Goal: Task Accomplishment & Management: Use online tool/utility

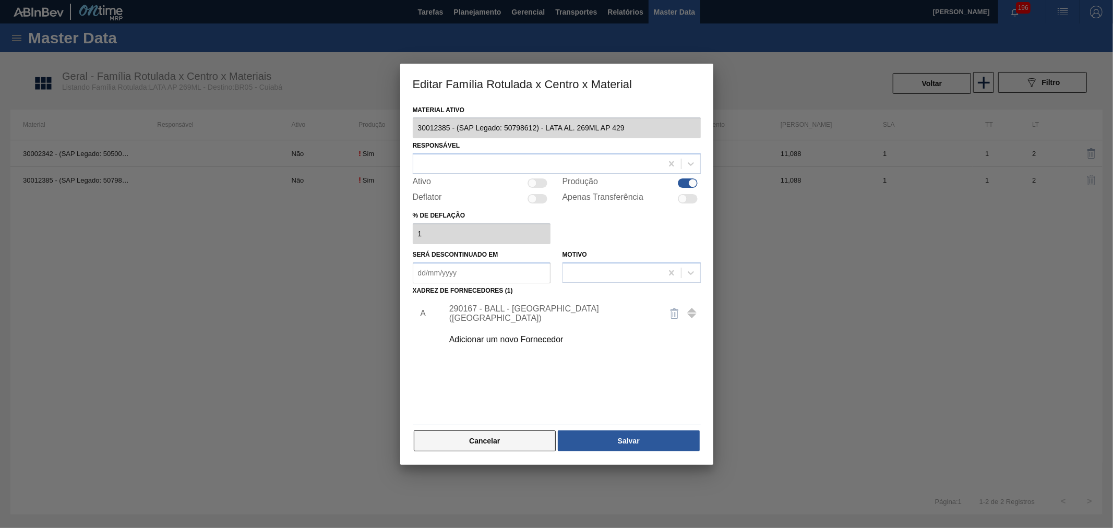
click at [502, 436] on button "Cancelar" at bounding box center [485, 440] width 142 height 21
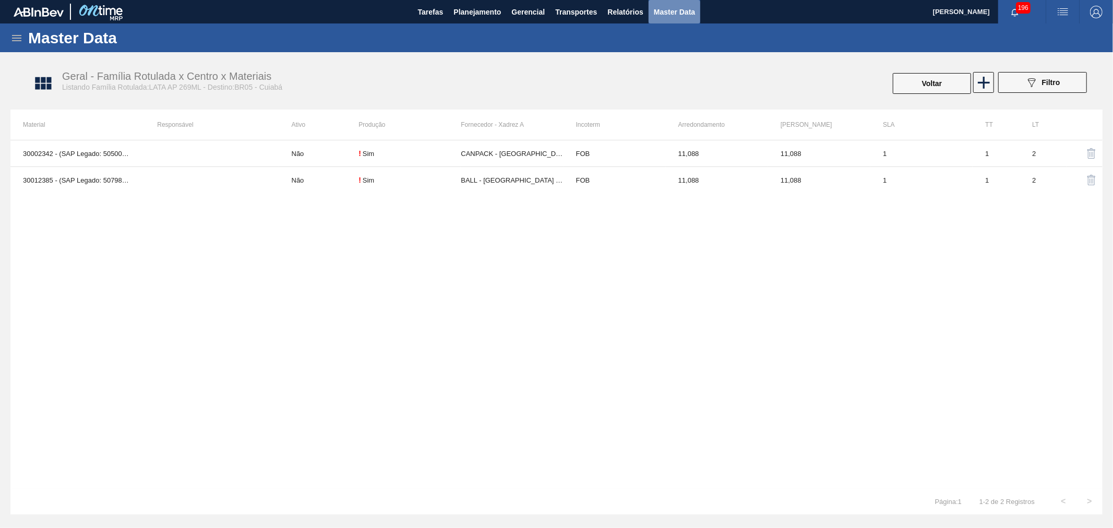
click at [673, 18] on span "Master Data" at bounding box center [674, 12] width 41 height 13
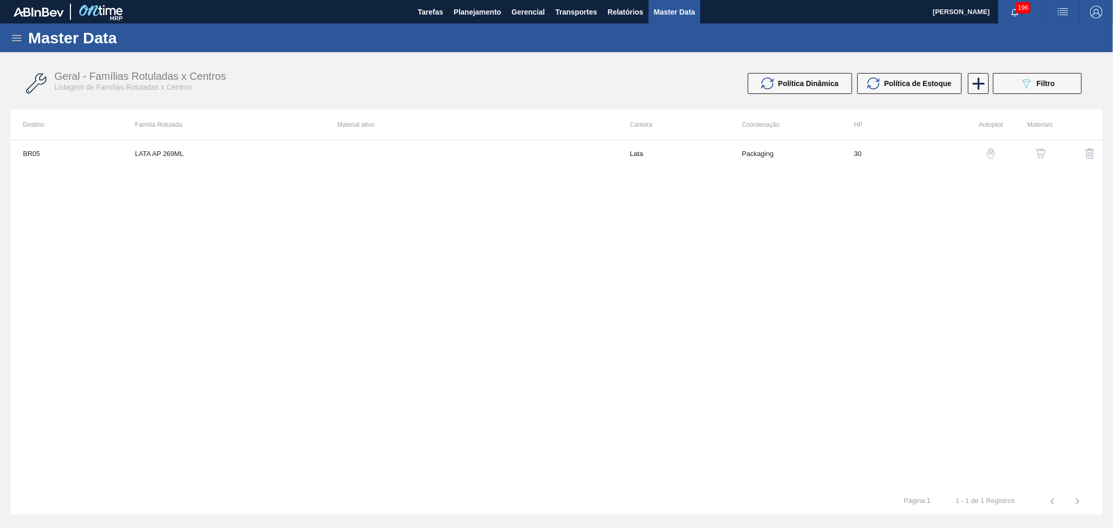
click at [11, 33] on icon at bounding box center [16, 38] width 13 height 13
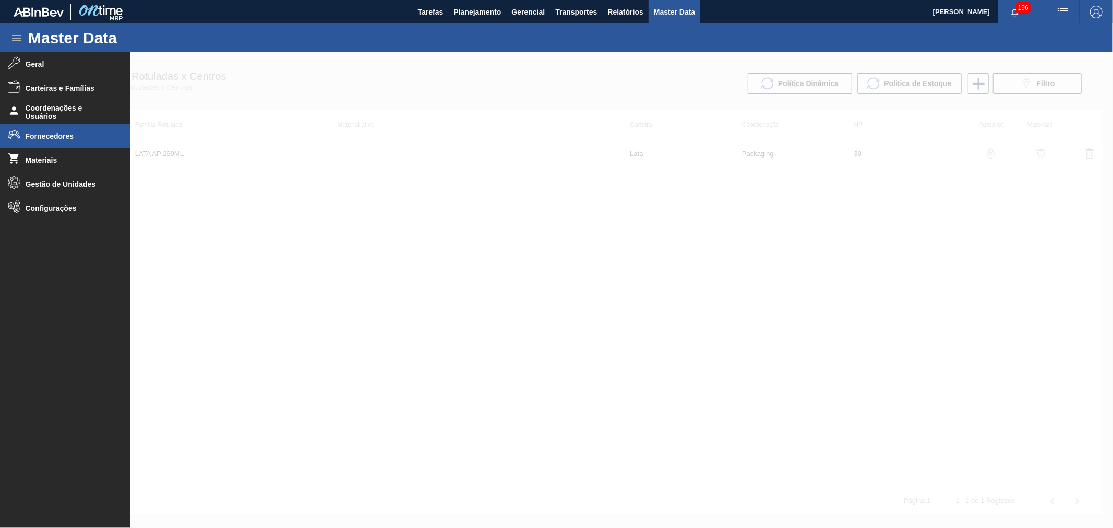
click at [50, 138] on span "Fornecedores" at bounding box center [69, 136] width 86 height 8
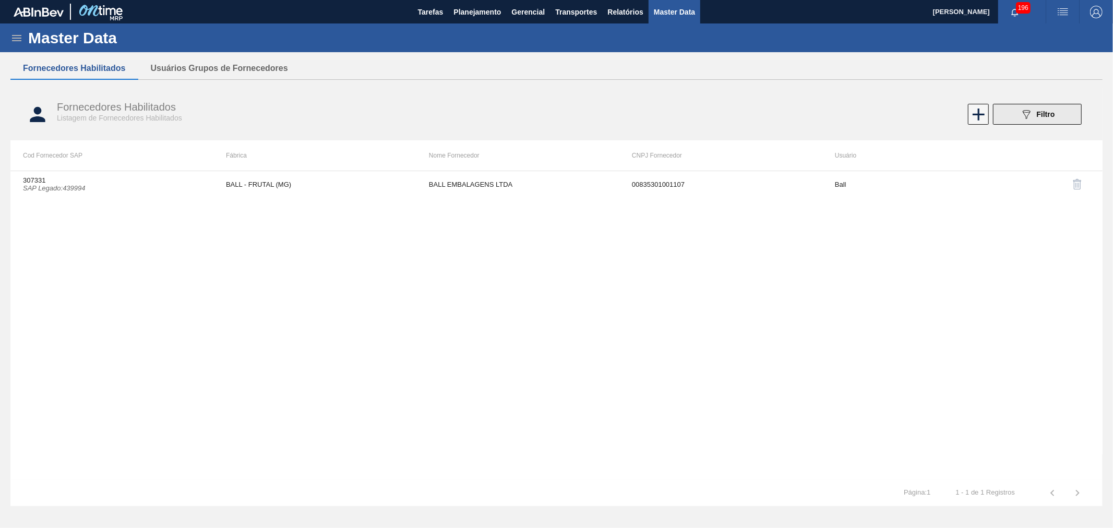
click at [1057, 105] on button "089F7B8B-B2A5-4AFE-B5C0-19BA573D28AC Filtro" at bounding box center [1037, 114] width 89 height 21
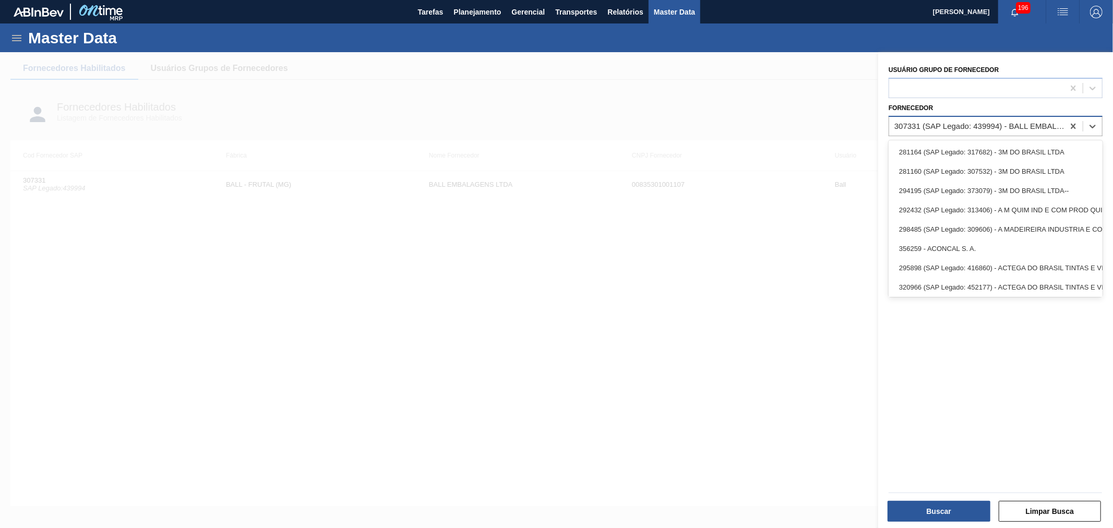
click at [978, 134] on div "307331 (SAP Legado: 439994) - BALL EMBALAGENS LTDA" at bounding box center [996, 126] width 214 height 20
paste input "3488776"
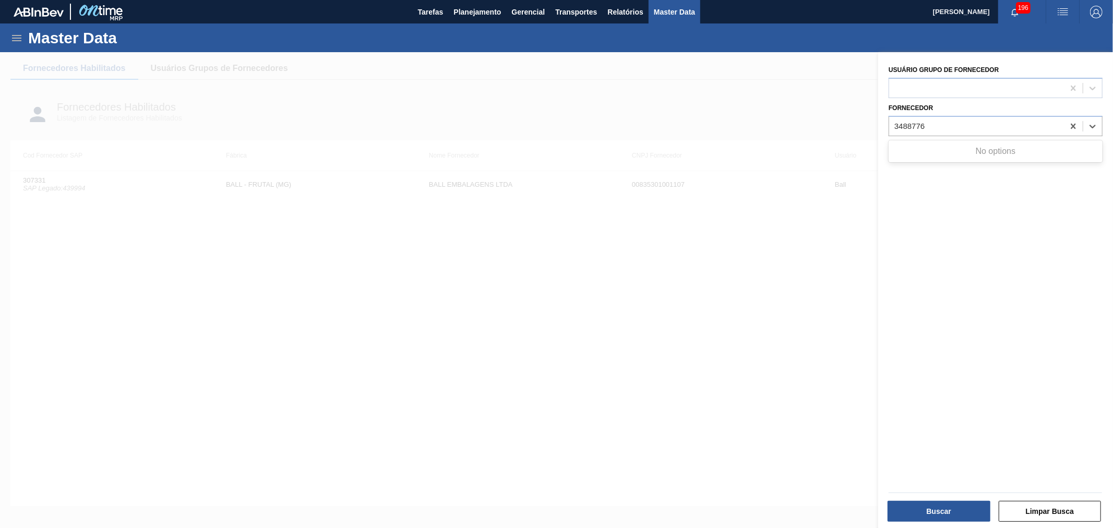
type input "3488776"
click at [820, 282] on div at bounding box center [556, 316] width 1113 height 528
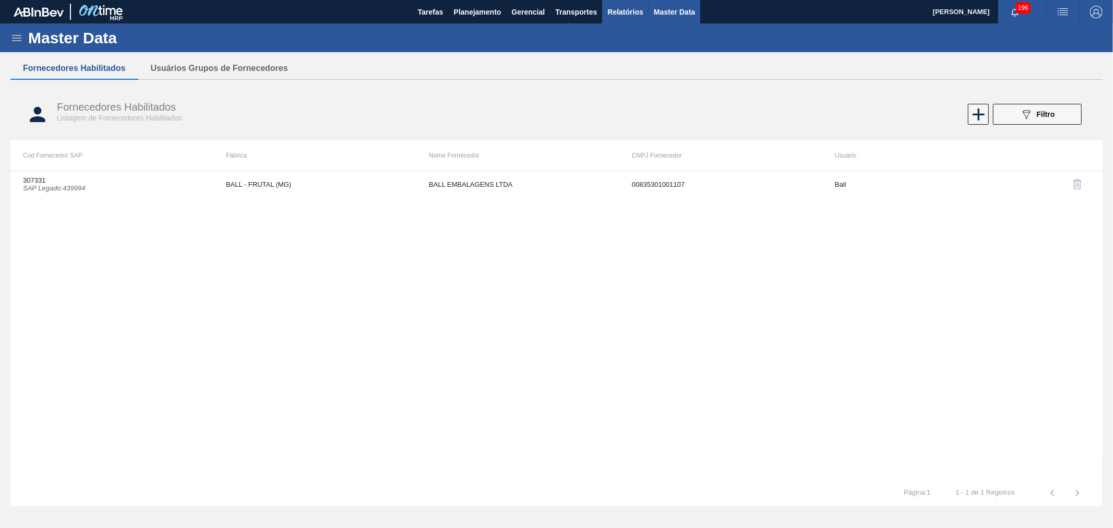
click at [617, 11] on span "Relatórios" at bounding box center [624, 12] width 35 height 13
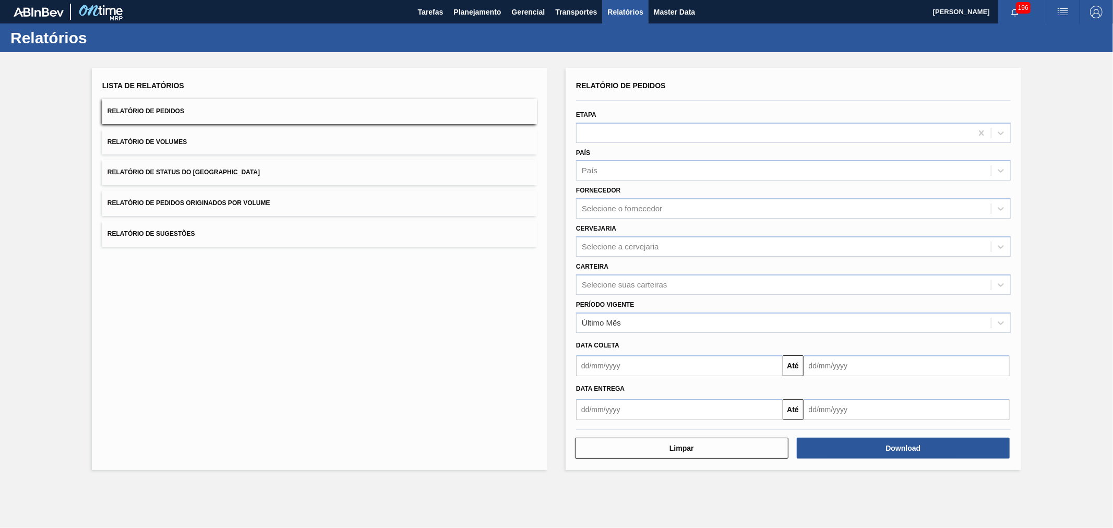
click at [164, 112] on span "Relatório de Pedidos" at bounding box center [145, 110] width 77 height 7
click at [628, 283] on div "Selecione suas carteiras" at bounding box center [624, 284] width 85 height 9
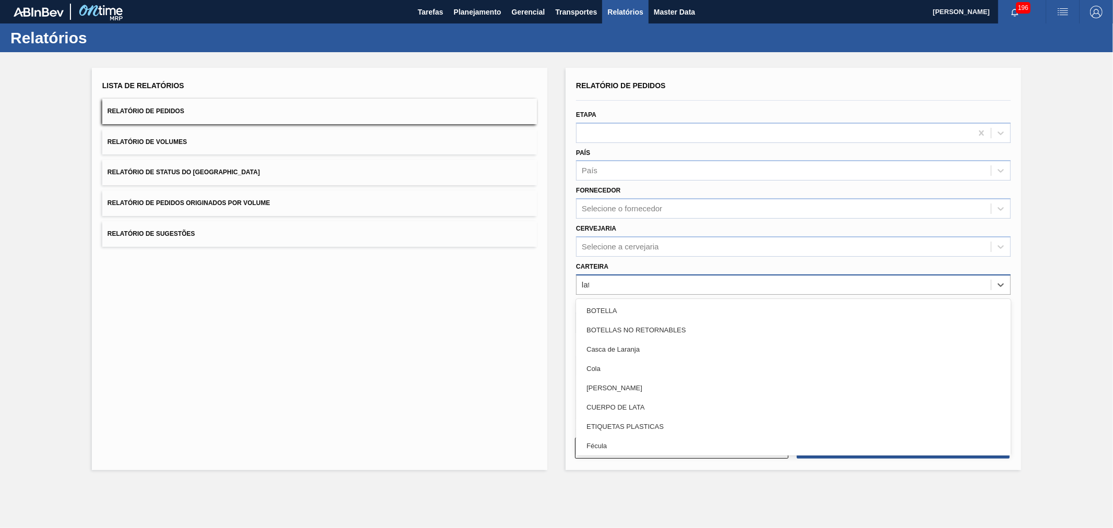
type input "lata"
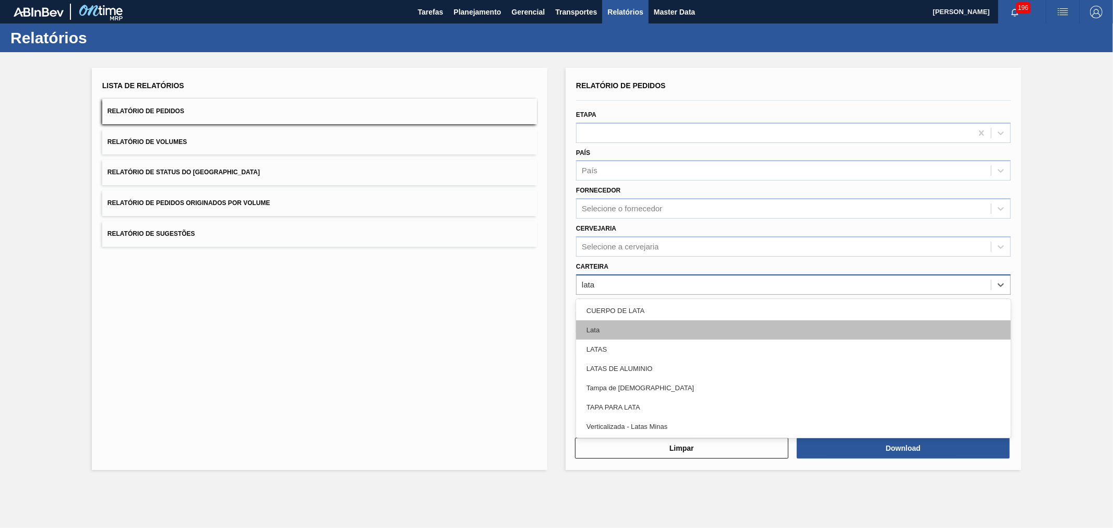
click at [591, 324] on div "Lata" at bounding box center [793, 329] width 435 height 19
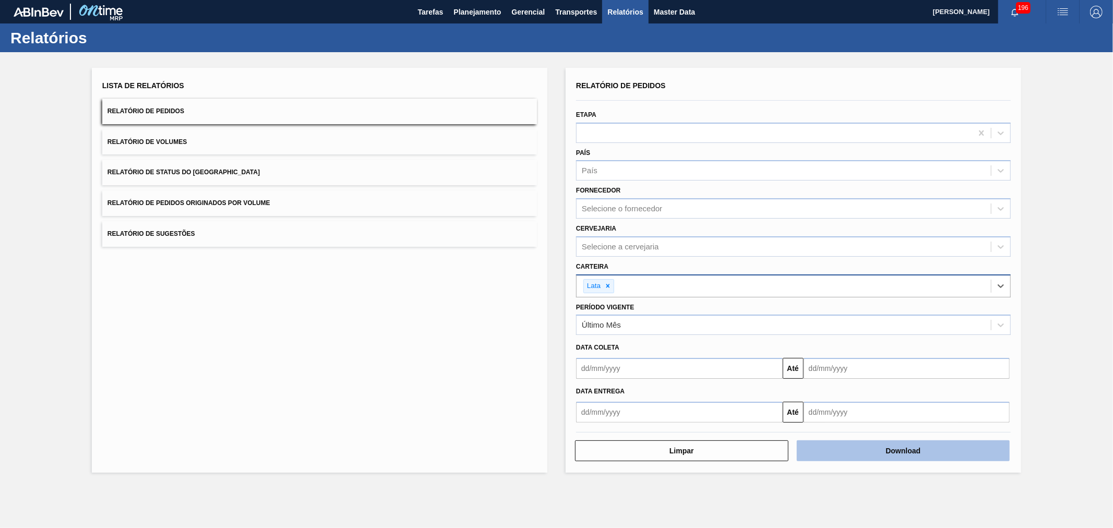
click at [853, 453] on button "Download" at bounding box center [903, 450] width 213 height 21
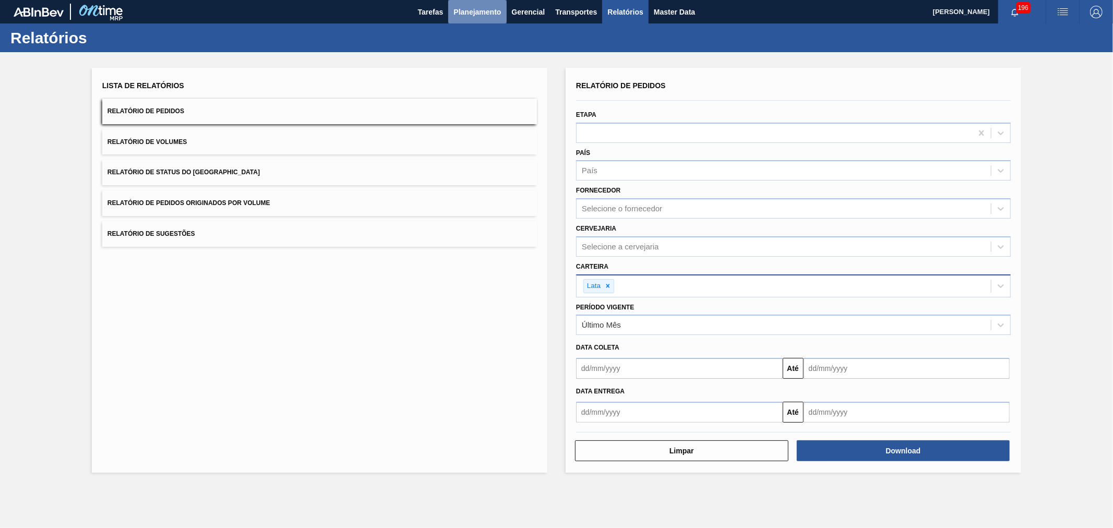
click at [493, 17] on span "Planejamento" at bounding box center [476, 12] width 47 height 13
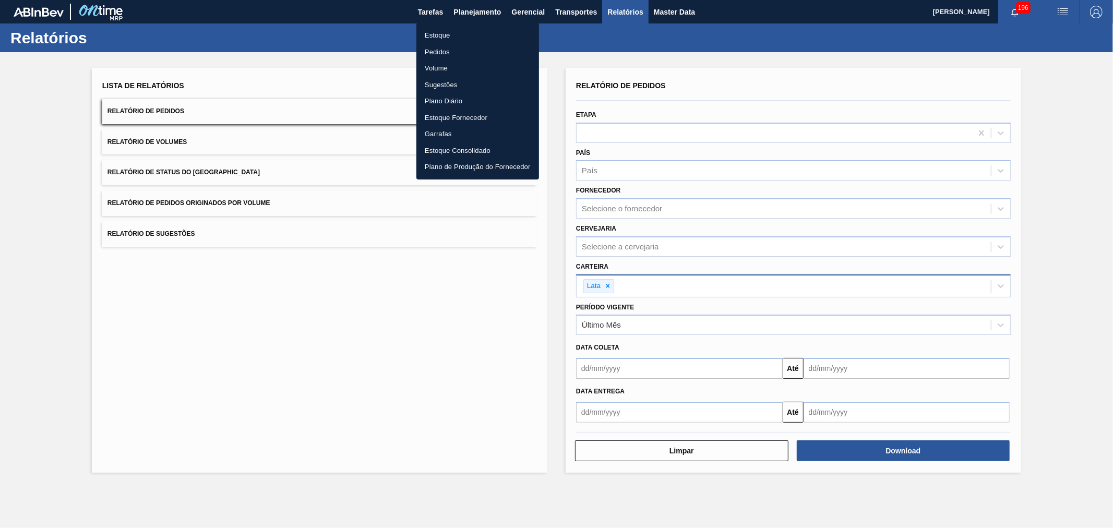
click at [439, 35] on li "Estoque" at bounding box center [477, 35] width 123 height 17
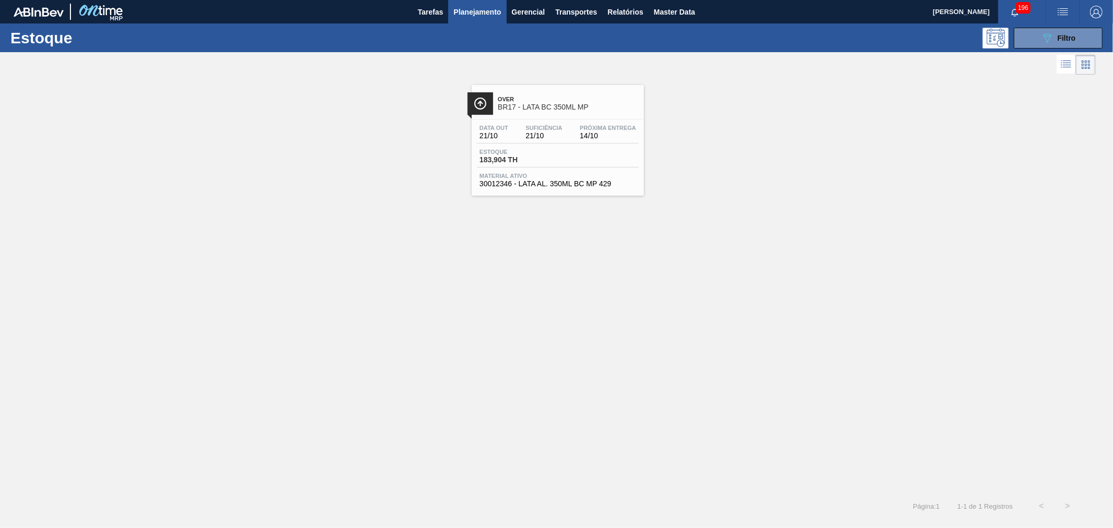
drag, startPoint x: 1050, startPoint y: 32, endPoint x: 1029, endPoint y: 61, distance: 35.8
click at [1051, 32] on icon "089F7B8B-B2A5-4AFE-B5C0-19BA573D28AC" at bounding box center [1047, 38] width 13 height 13
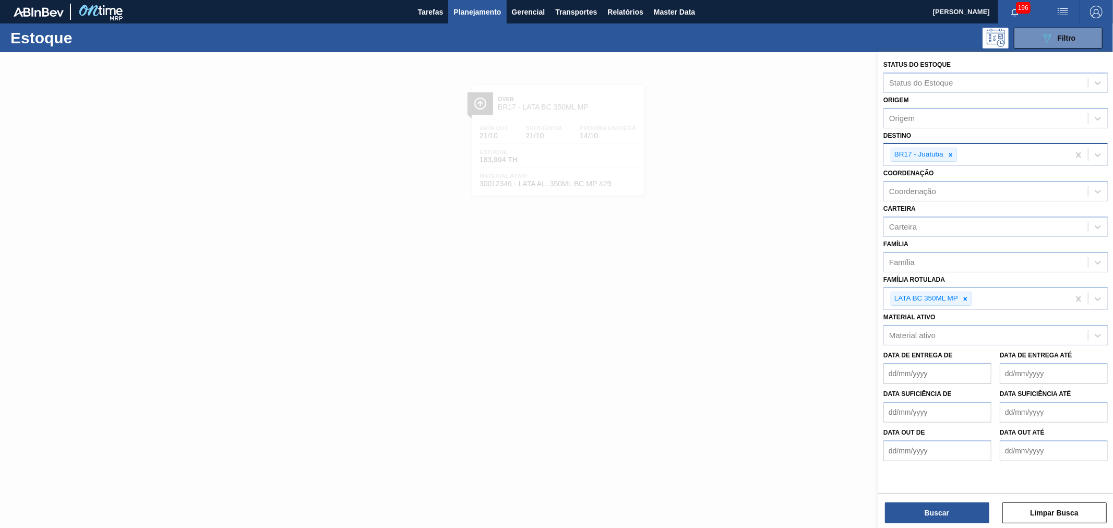
click at [951, 153] on icon at bounding box center [951, 155] width 4 height 4
click at [784, 179] on div at bounding box center [556, 316] width 1113 height 528
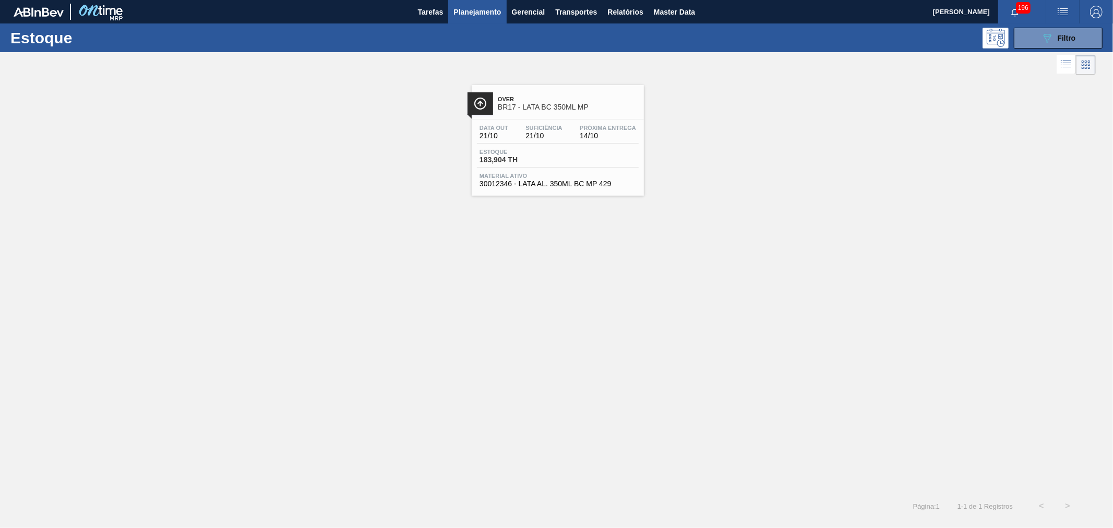
click at [481, 13] on span "Planejamento" at bounding box center [476, 12] width 47 height 13
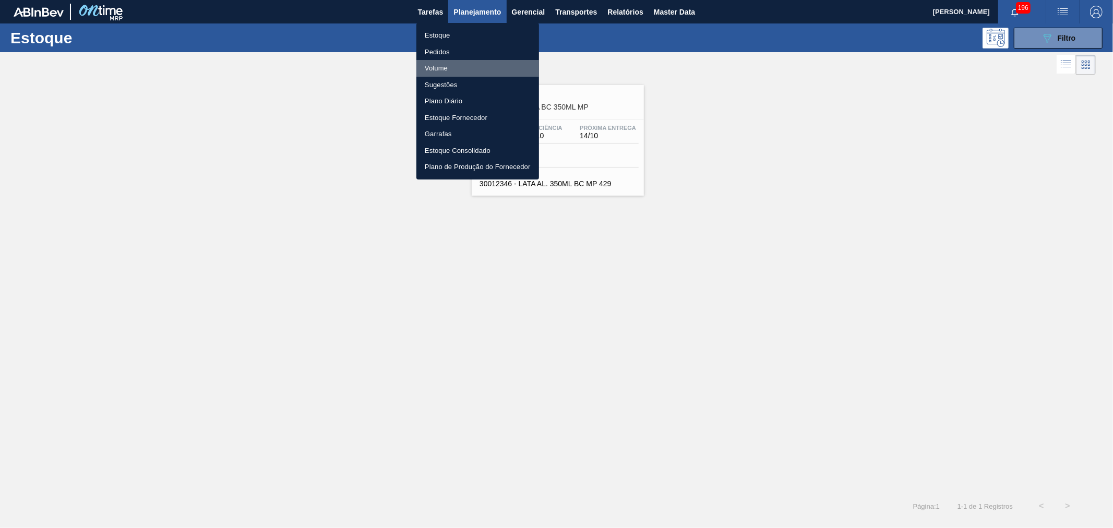
click at [439, 69] on li "Volume" at bounding box center [477, 68] width 123 height 17
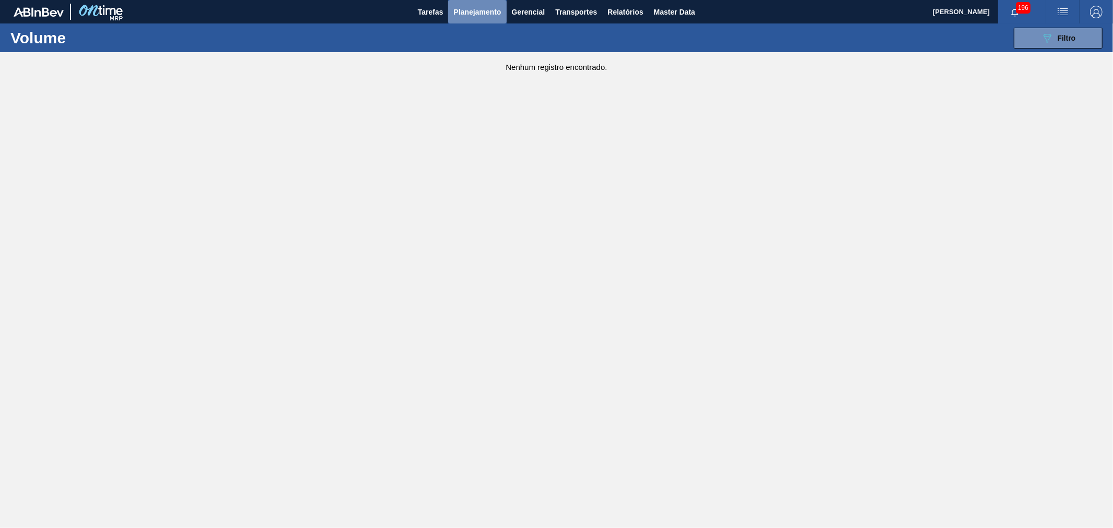
click at [471, 13] on span "Planejamento" at bounding box center [476, 12] width 47 height 13
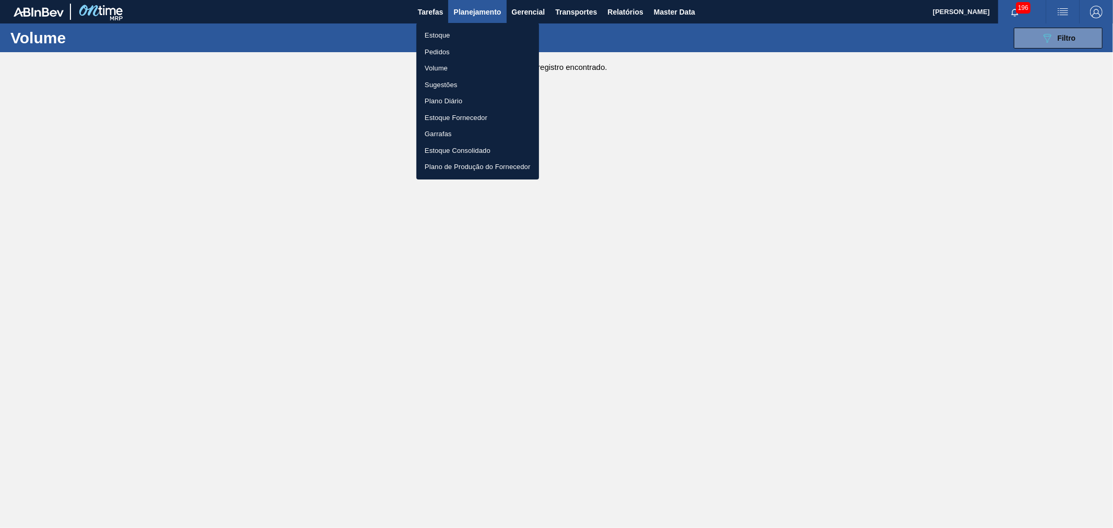
click at [444, 50] on li "Pedidos" at bounding box center [477, 52] width 123 height 17
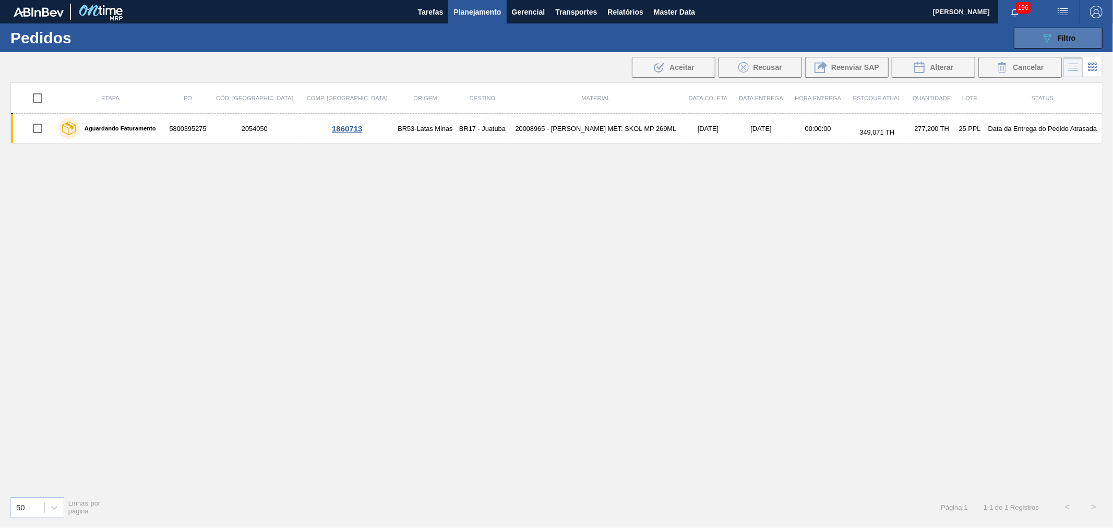
click at [1070, 34] on span "Filtro" at bounding box center [1067, 38] width 18 height 8
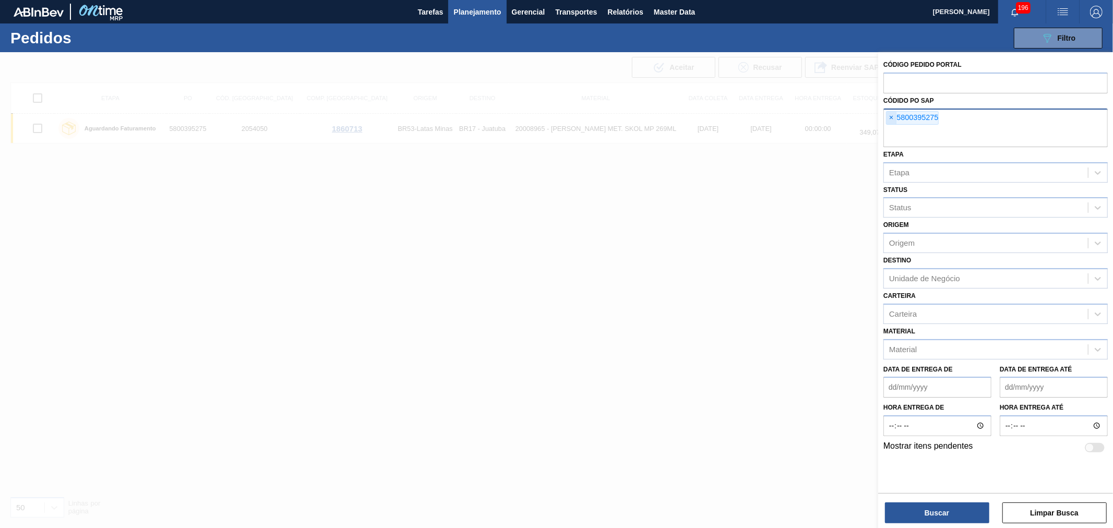
click at [887, 113] on span "×" at bounding box center [892, 118] width 10 height 13
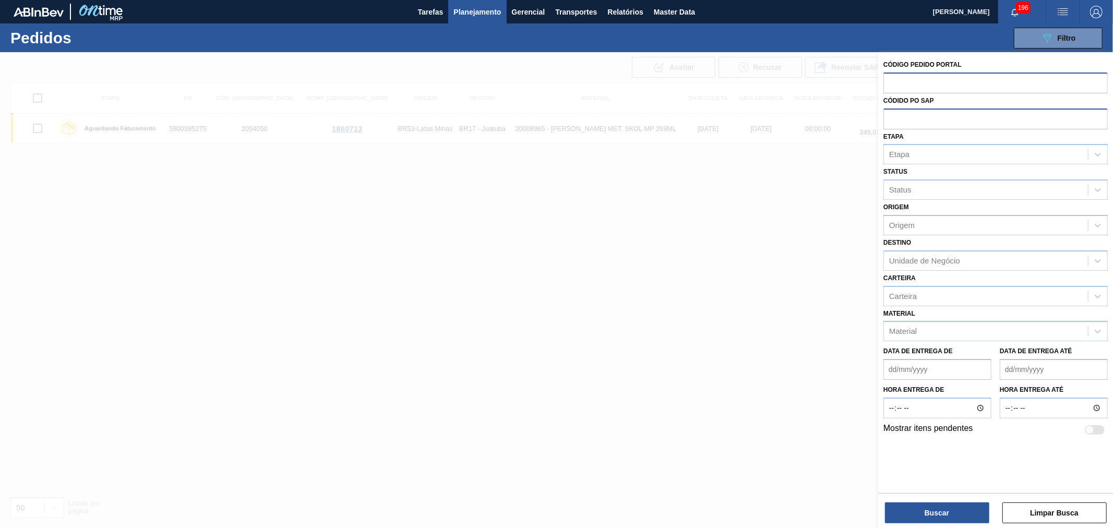
click at [890, 81] on input "text" at bounding box center [995, 83] width 224 height 20
paste input "2055197"
type input "2055197"
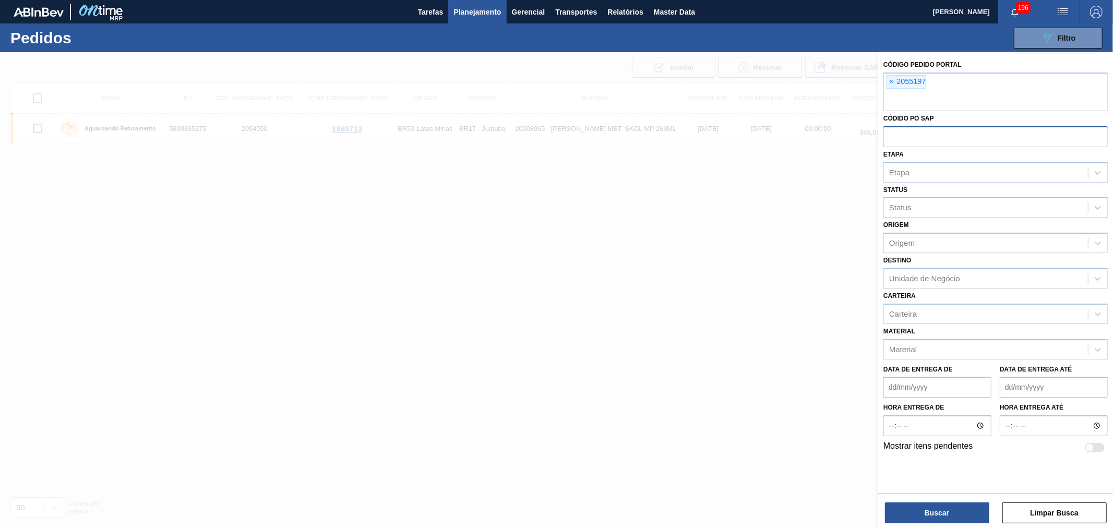
click at [931, 501] on div "Buscar Limpar Busca" at bounding box center [995, 507] width 235 height 29
click at [927, 509] on button "Buscar" at bounding box center [937, 512] width 104 height 21
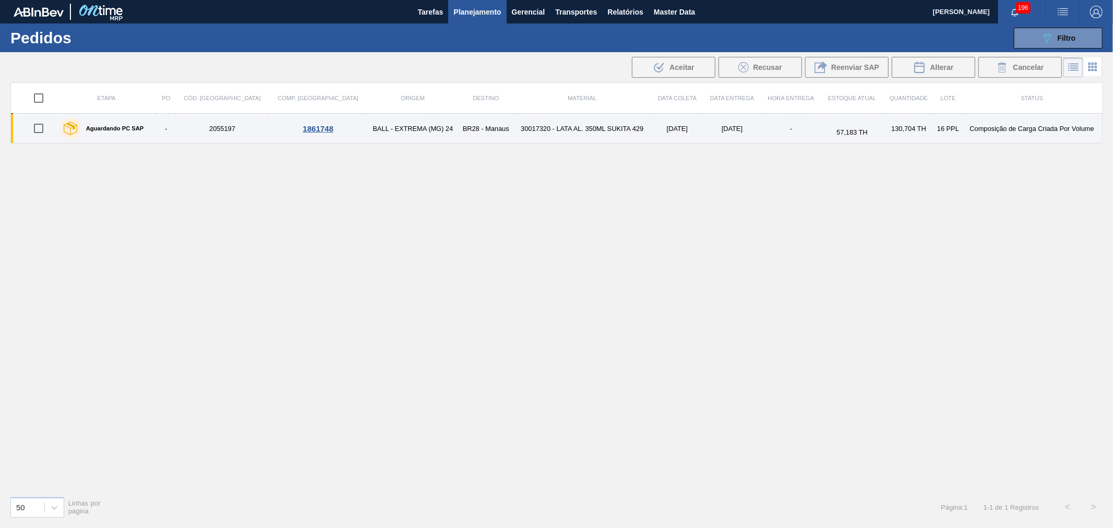
click at [39, 128] on input "checkbox" at bounding box center [39, 128] width 22 height 22
checkbox input "true"
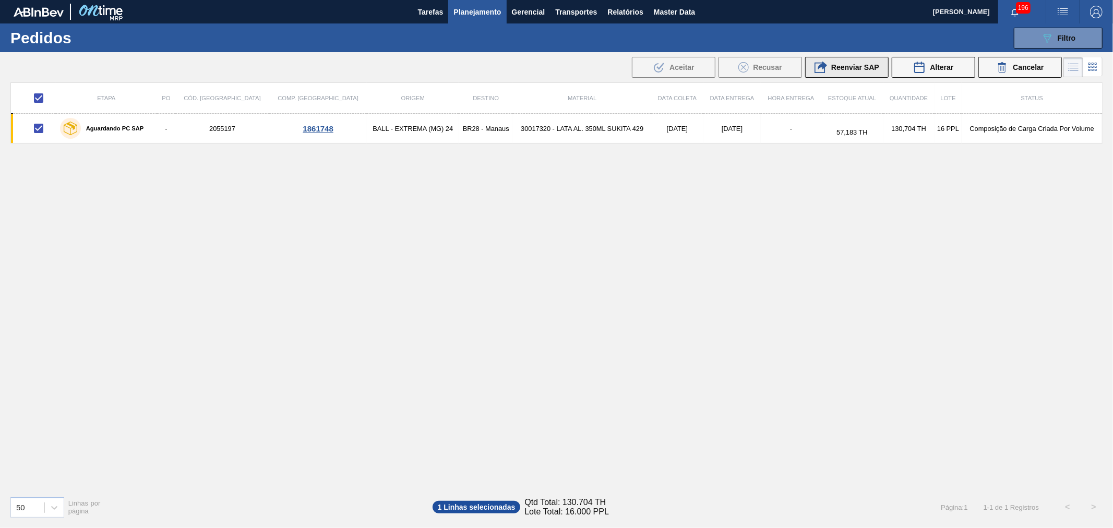
click at [841, 69] on span "Reenviar SAP" at bounding box center [855, 67] width 48 height 8
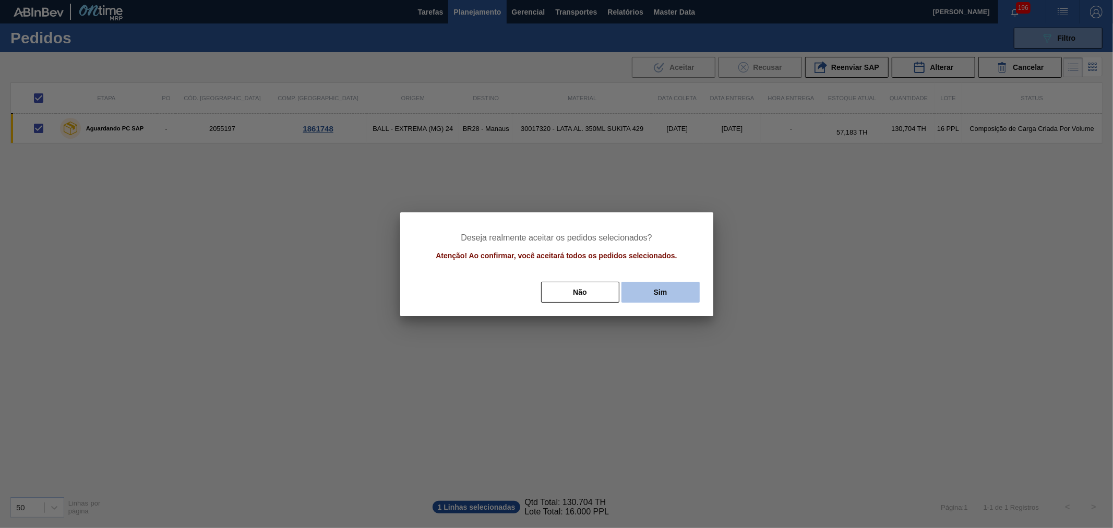
click at [660, 296] on button "Sim" at bounding box center [660, 292] width 78 height 21
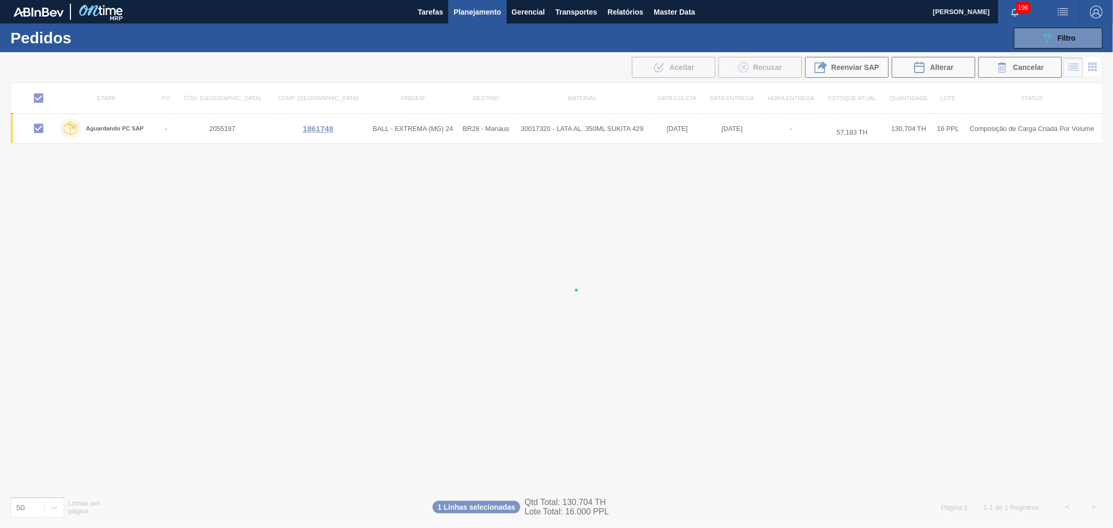
checkbox input "false"
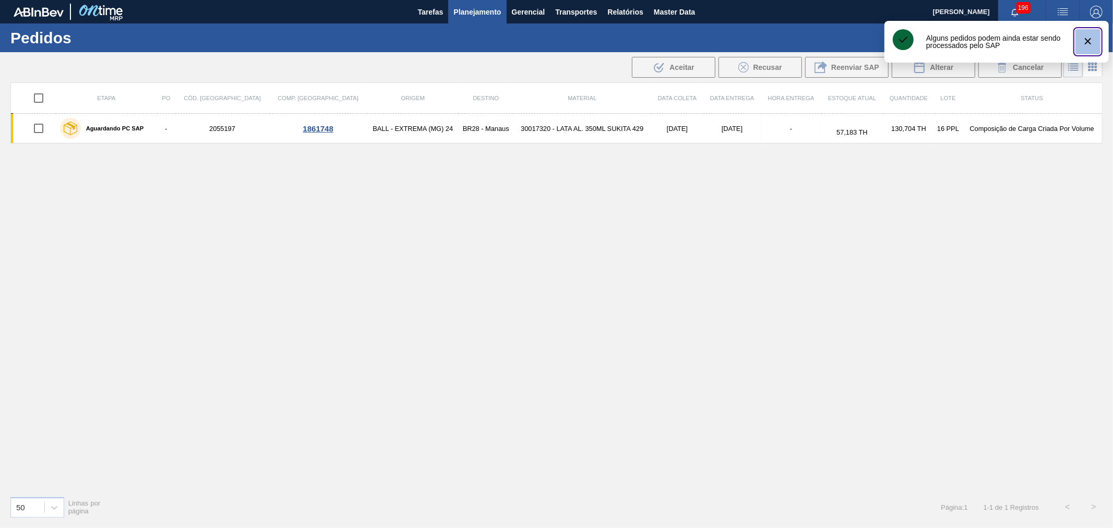
click at [1086, 47] on icon "botão de ícone" at bounding box center [1088, 41] width 13 height 13
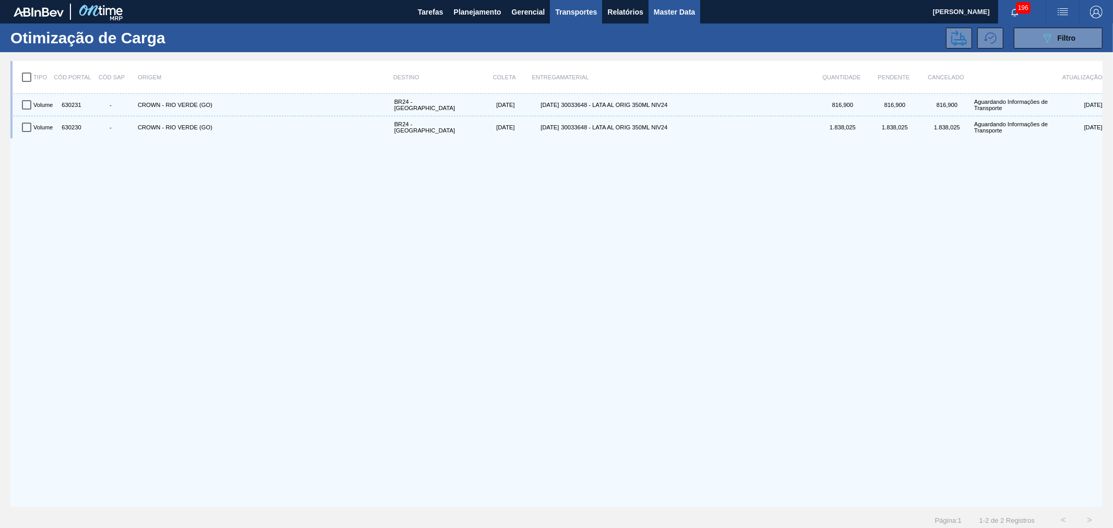
click at [677, 7] on span "Master Data" at bounding box center [674, 12] width 41 height 13
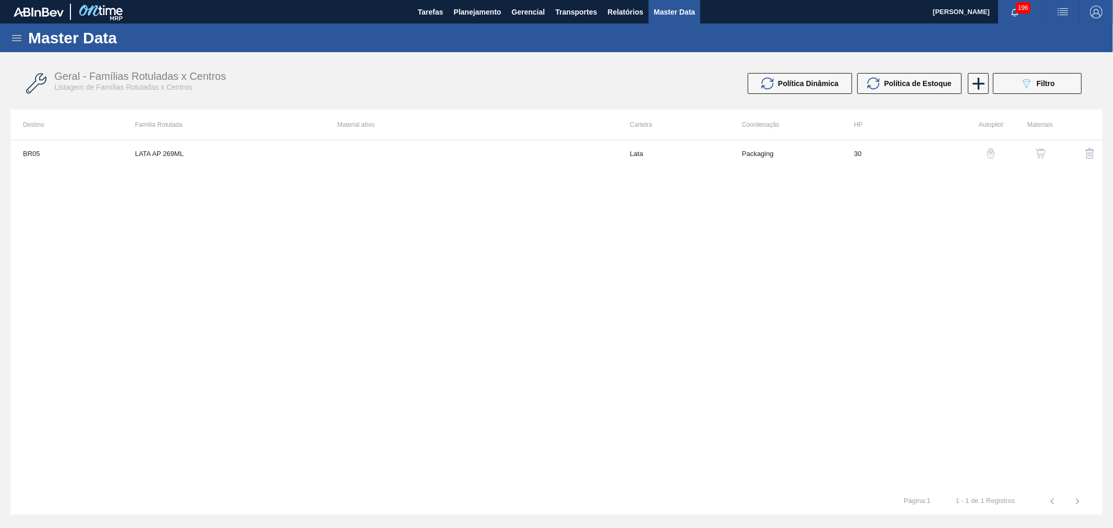
click at [16, 37] on icon at bounding box center [16, 38] width 13 height 13
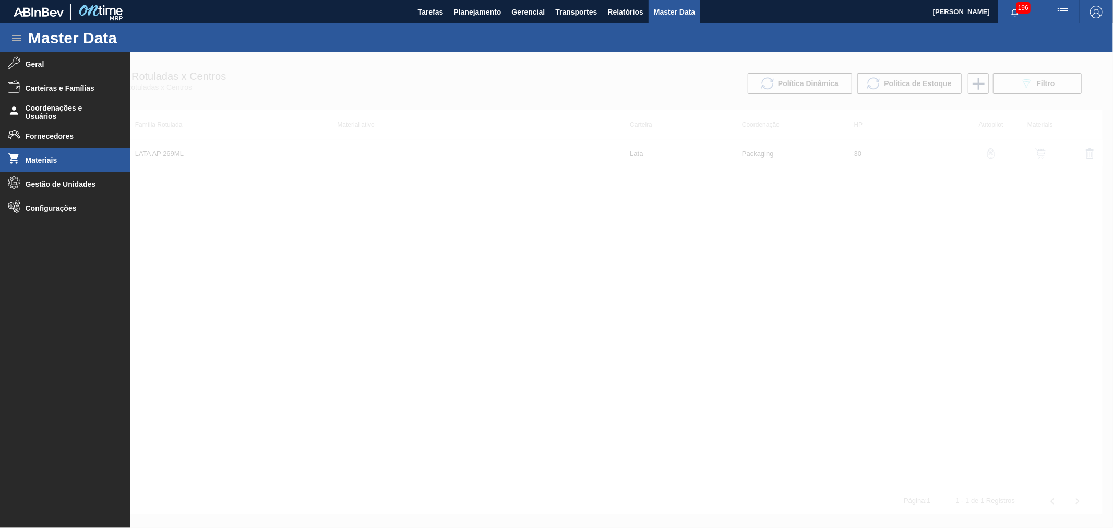
click at [39, 154] on li "Materiais" at bounding box center [65, 160] width 130 height 24
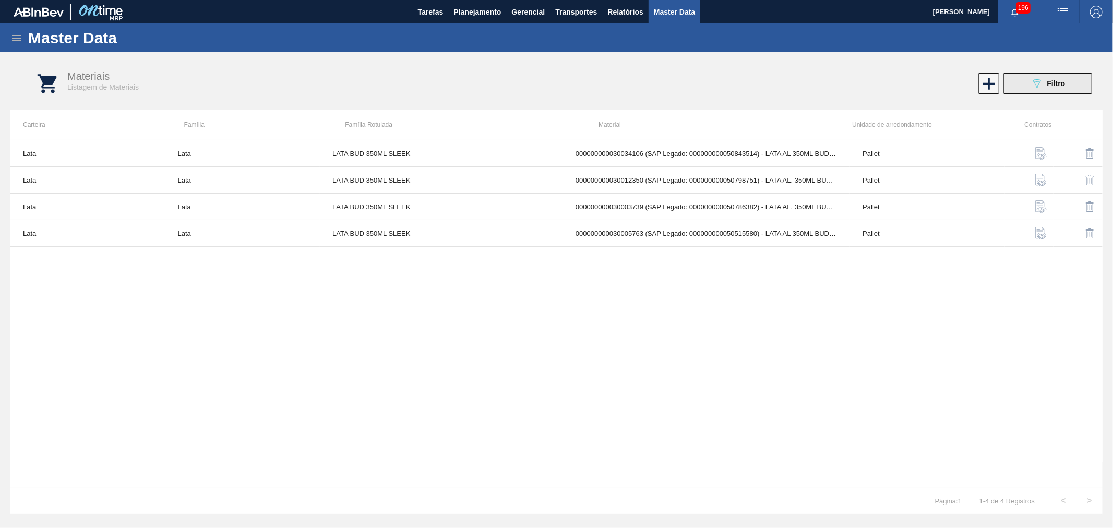
drag, startPoint x: 1076, startPoint y: 71, endPoint x: 1059, endPoint y: 78, distance: 18.5
click at [1074, 72] on div "Materiais Listagem de Materiais 089F7B8B-B2A5-4AFE-B5C0-19BA573D28AC Filtro" at bounding box center [567, 83] width 1092 height 39
click at [1059, 78] on div "089F7B8B-B2A5-4AFE-B5C0-19BA573D28AC Filtro" at bounding box center [1048, 83] width 35 height 13
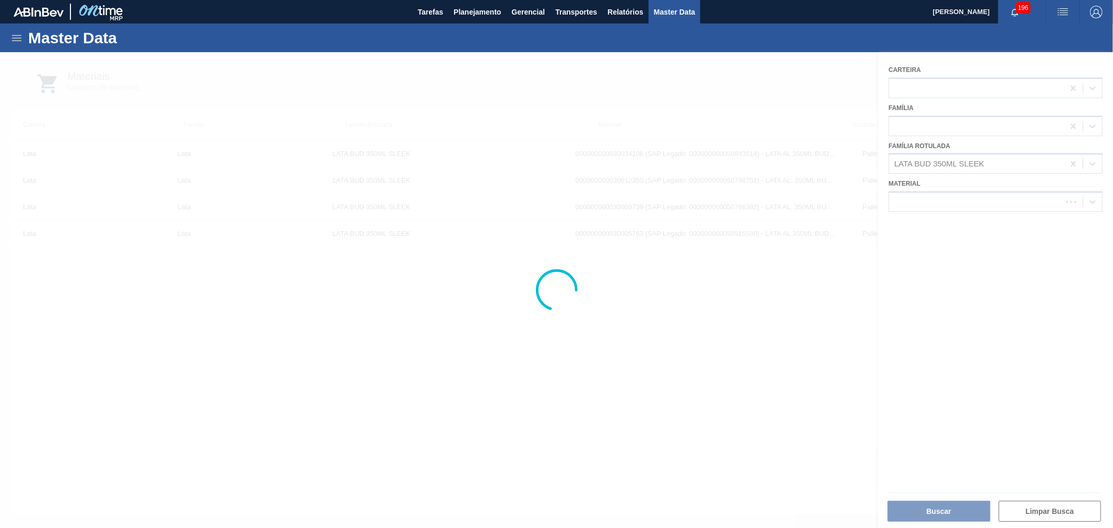
click at [1007, 163] on div at bounding box center [556, 290] width 1113 height 476
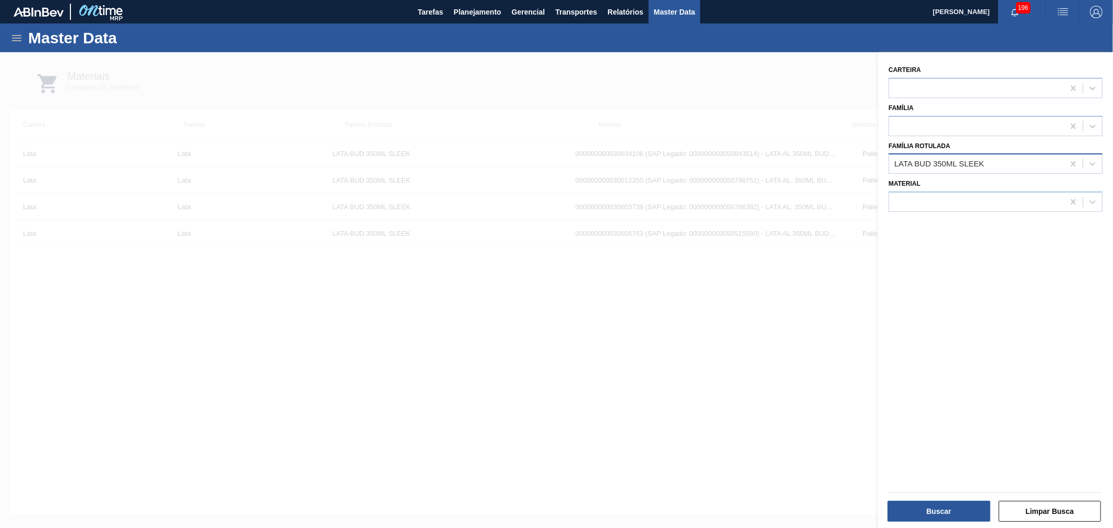
click at [1035, 162] on div "LATA BUD 350ML SLEEK" at bounding box center [976, 164] width 175 height 15
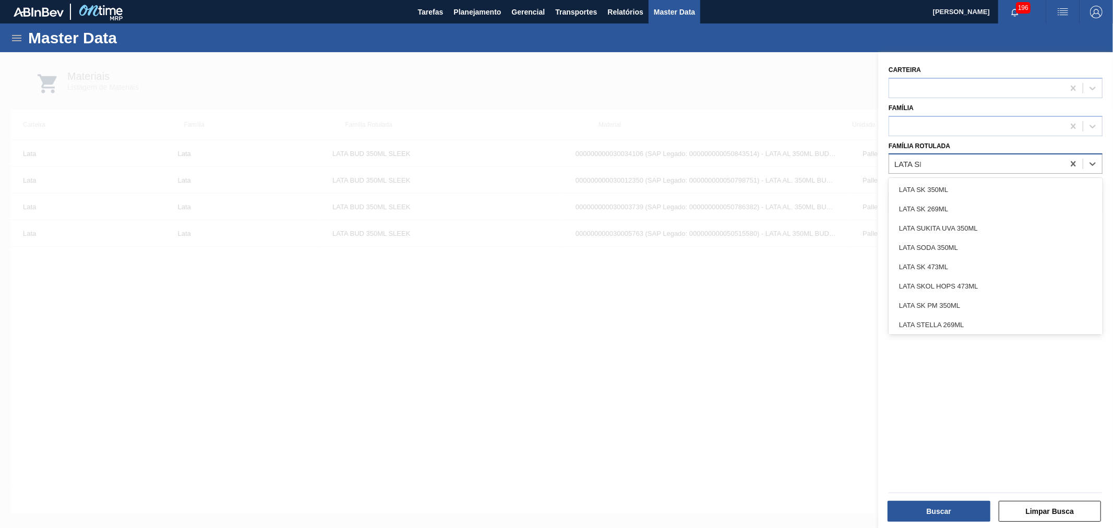
type Rotulada "LATA SPA"
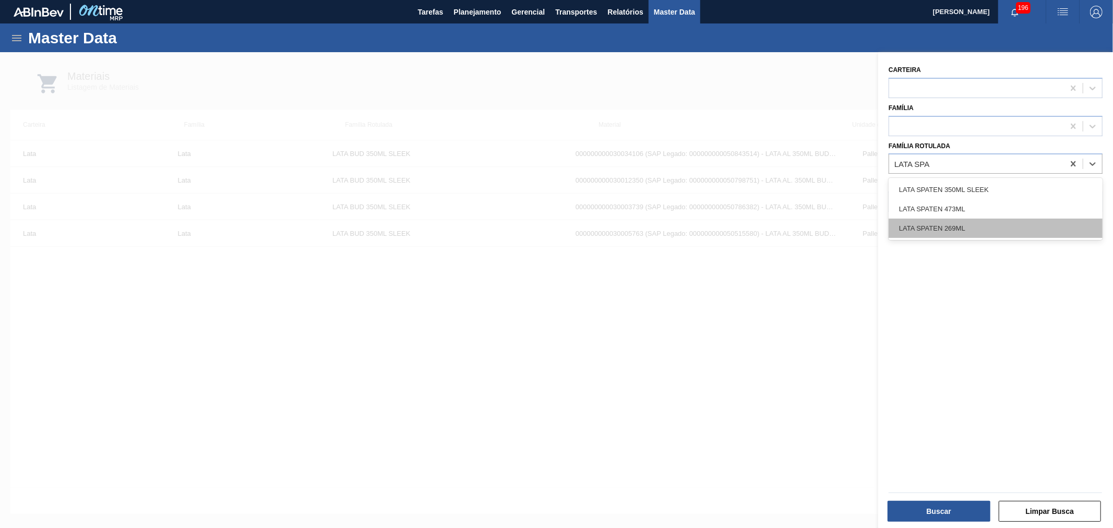
click at [978, 220] on div "LATA SPATEN 269ML" at bounding box center [996, 228] width 214 height 19
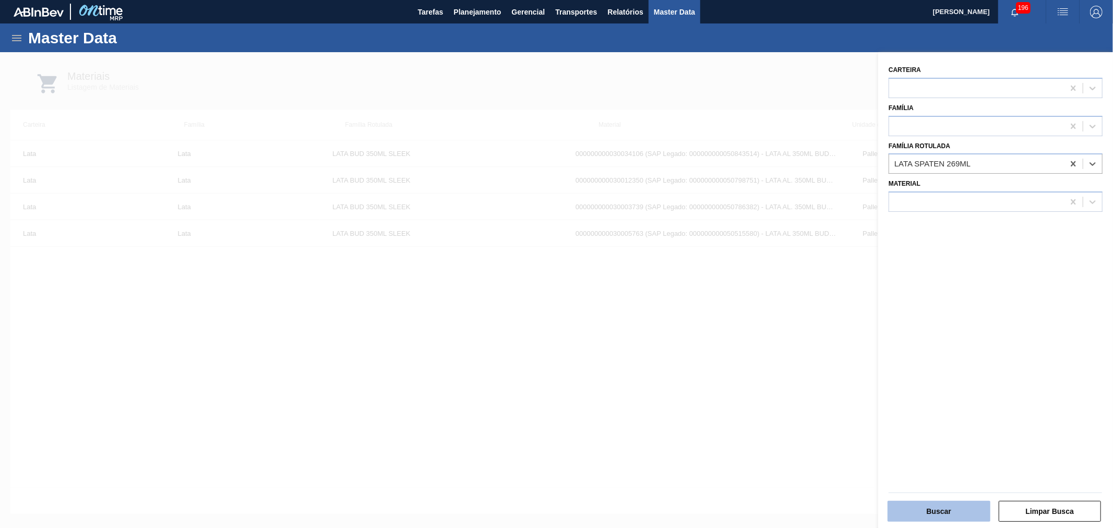
click at [959, 512] on button "Buscar" at bounding box center [939, 511] width 103 height 21
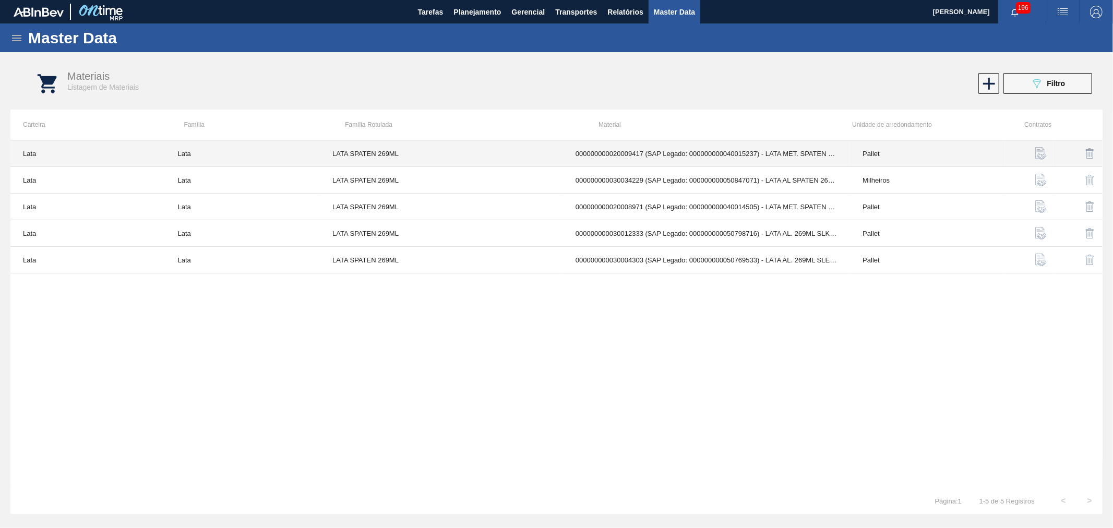
click at [783, 148] on td "000000000020009417 (SAP Legado: 000000000040015237) - LATA MET. SPATEN BRI 269ML" at bounding box center [706, 153] width 287 height 27
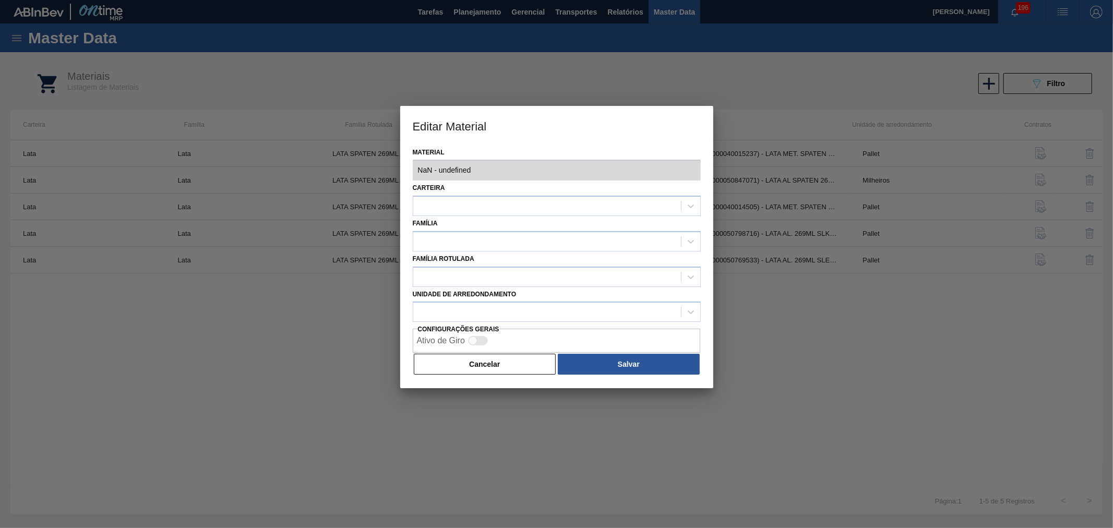
type input "20009417 - 000000000020009417 (SAP Legado: 000000000040015237) - LATA MET. SPAT…"
click at [777, 173] on div "Editar Material Material 20009417 - 000000000020009417 (SAP Legado: 00000000004…" at bounding box center [556, 264] width 1113 height 528
click at [507, 373] on button "Cancelar" at bounding box center [485, 364] width 142 height 21
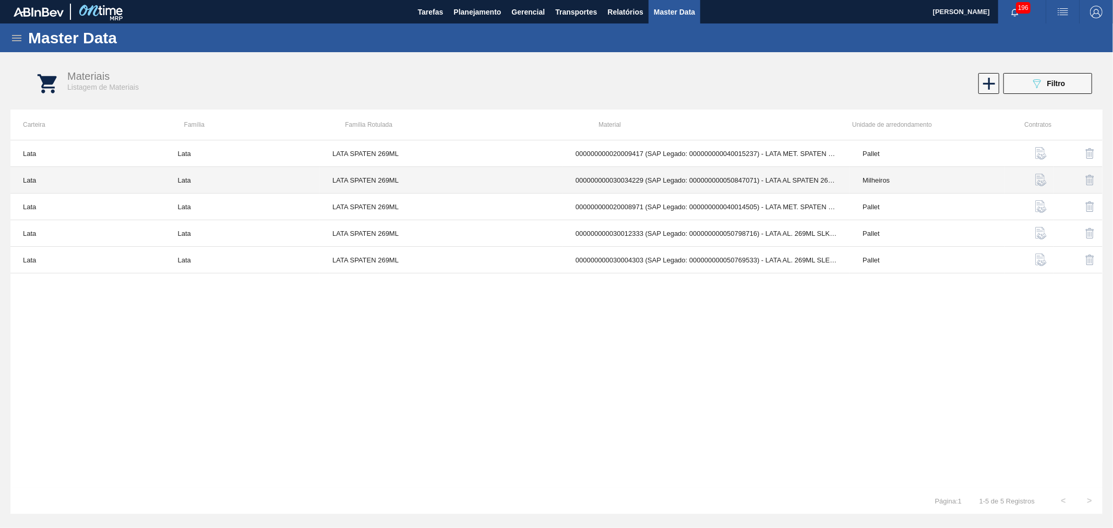
click at [804, 176] on td "000000000030034229 (SAP Legado: 000000000050847071) - LATA AL SPATEN 269ML SLK …" at bounding box center [706, 180] width 287 height 27
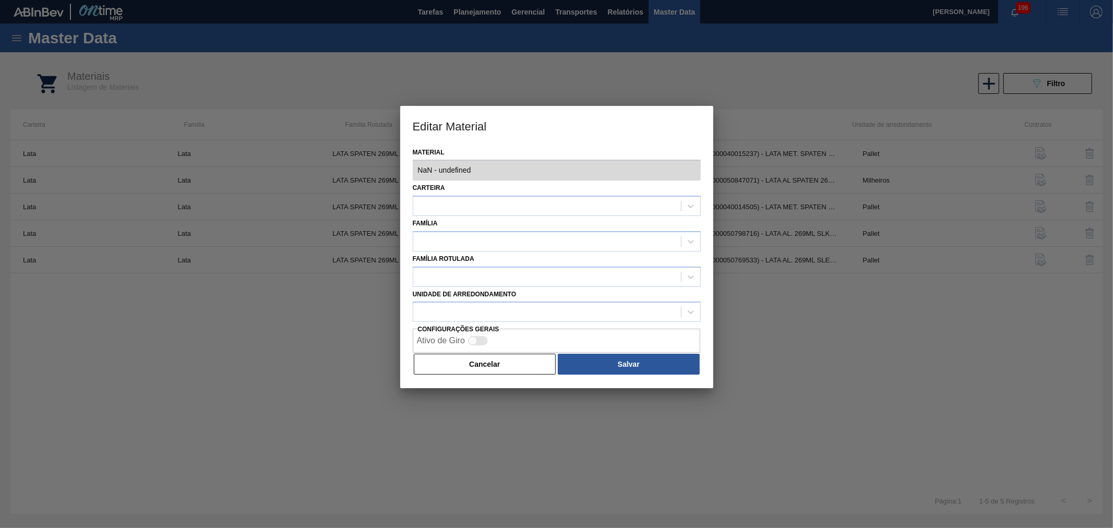
type input "30034229 - 000000000030034229 (SAP Legado: 000000000050847071) - LATA AL SPATEN…"
click at [776, 173] on div "Editar Material Material 30034229 - 000000000030034229 (SAP Legado: 00000000005…" at bounding box center [556, 264] width 1113 height 528
click at [517, 370] on button "Cancelar" at bounding box center [485, 364] width 142 height 21
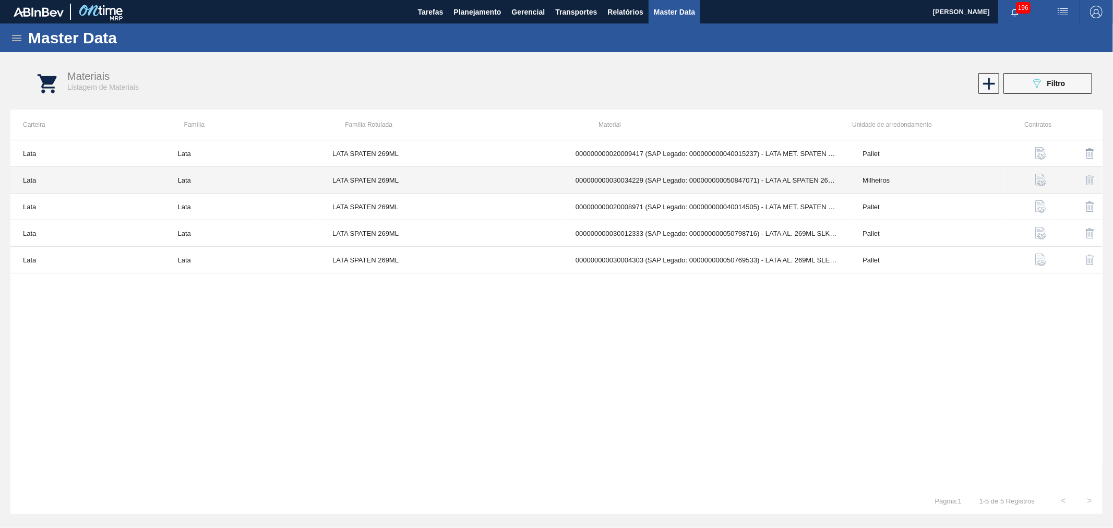
click at [751, 179] on td "000000000030034229 (SAP Legado: 000000000050847071) - LATA AL SPATEN 269ML SLK …" at bounding box center [706, 180] width 287 height 27
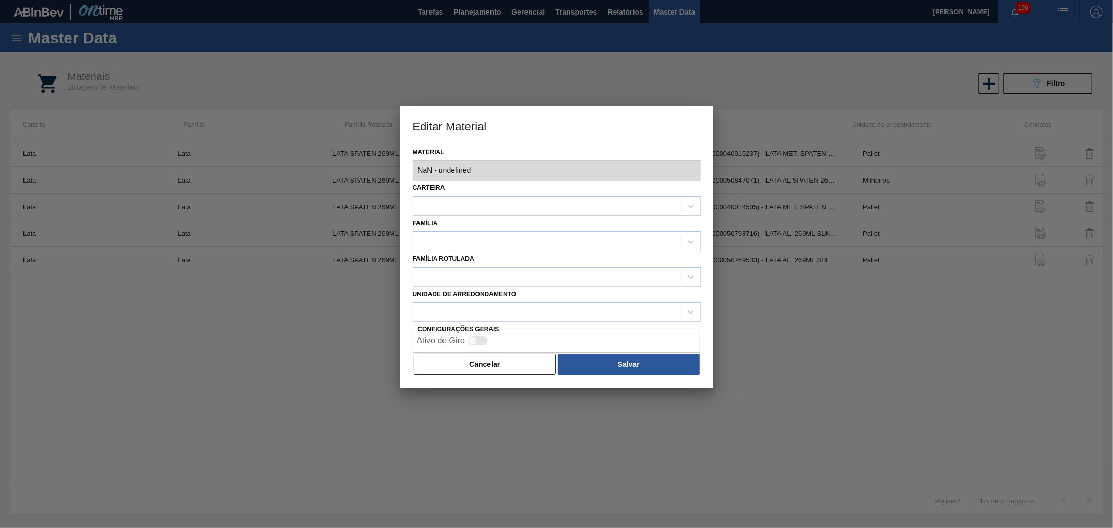
type input "30034229 - 000000000030034229 (SAP Legado: 000000000050847071) - LATA AL SPATEN…"
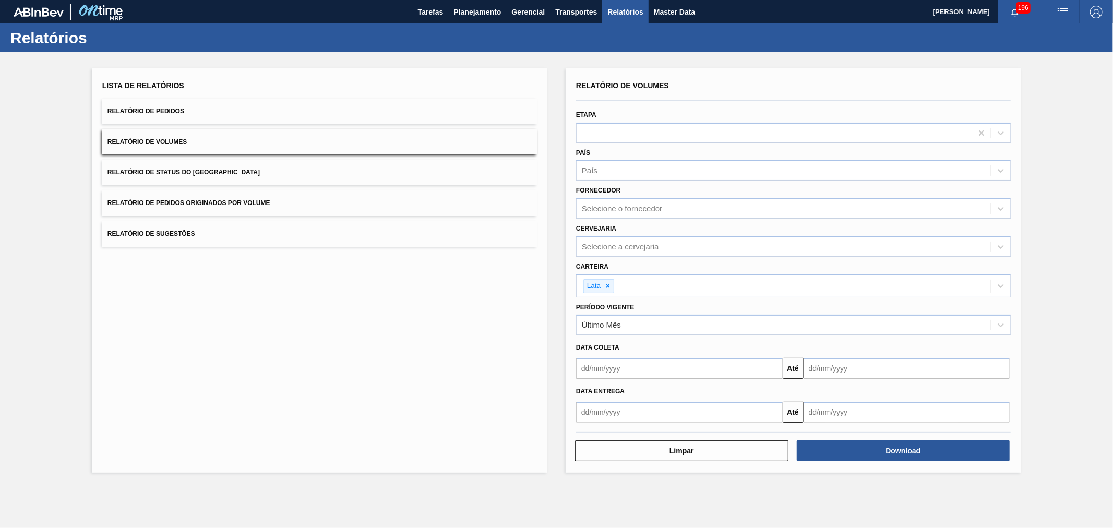
click at [560, 115] on div "Lista de Relatórios Relatório de Pedidos Relatório de Volumes Relatório de Stat…" at bounding box center [556, 269] width 1113 height 434
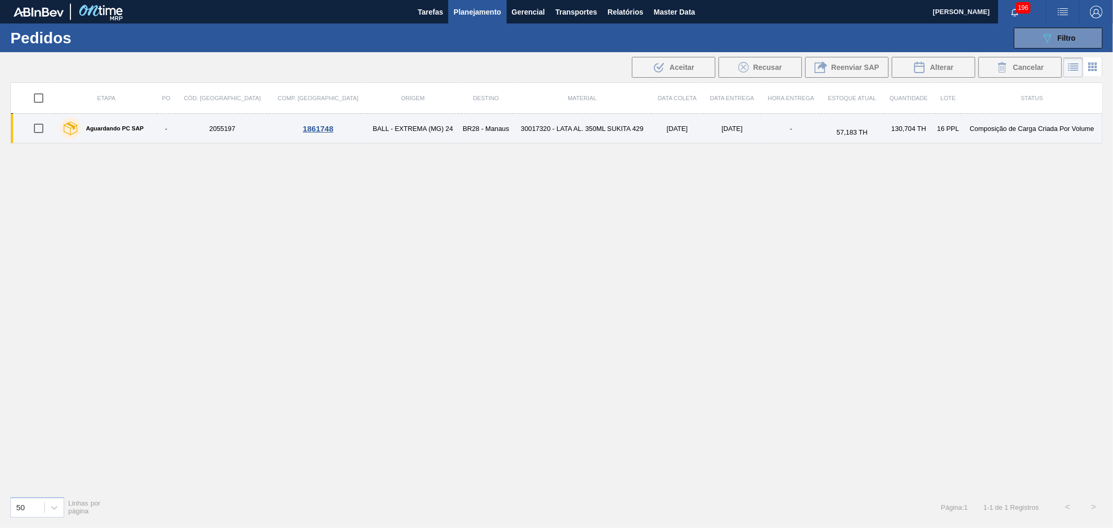
click at [587, 130] on td "30017320 - LATA AL. 350ML SUKITA 429" at bounding box center [582, 129] width 138 height 30
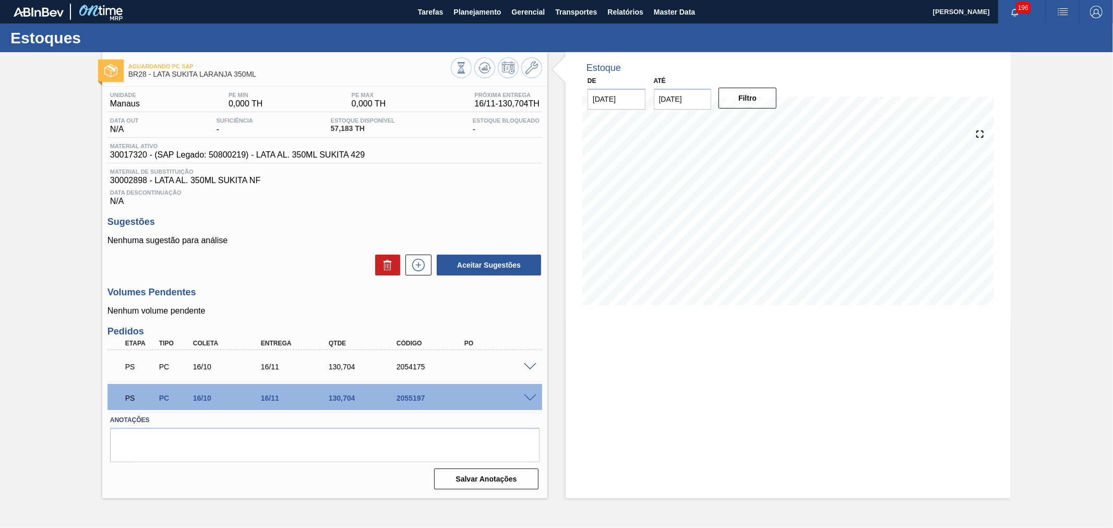
click at [531, 396] on span at bounding box center [530, 398] width 13 height 8
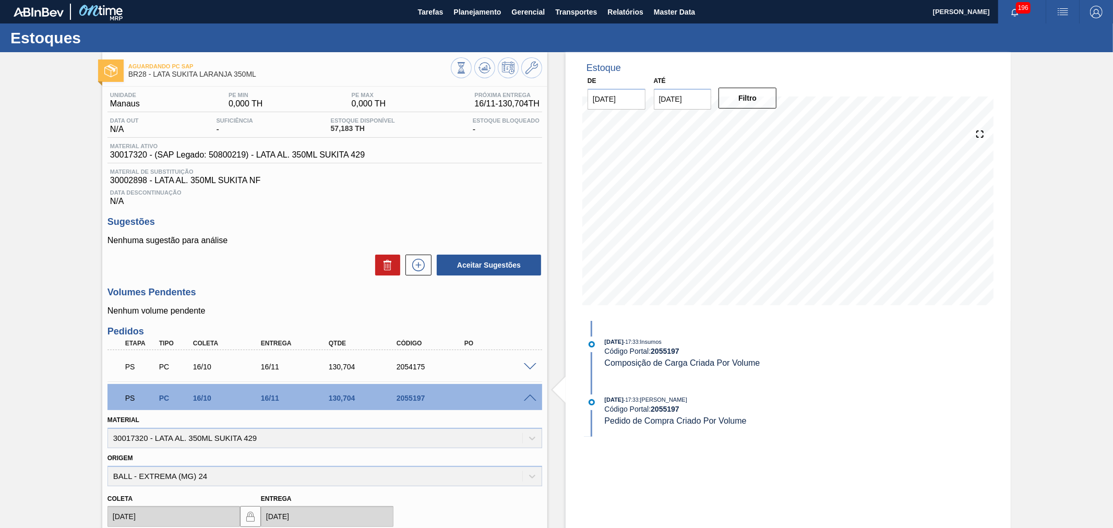
scroll to position [154, 0]
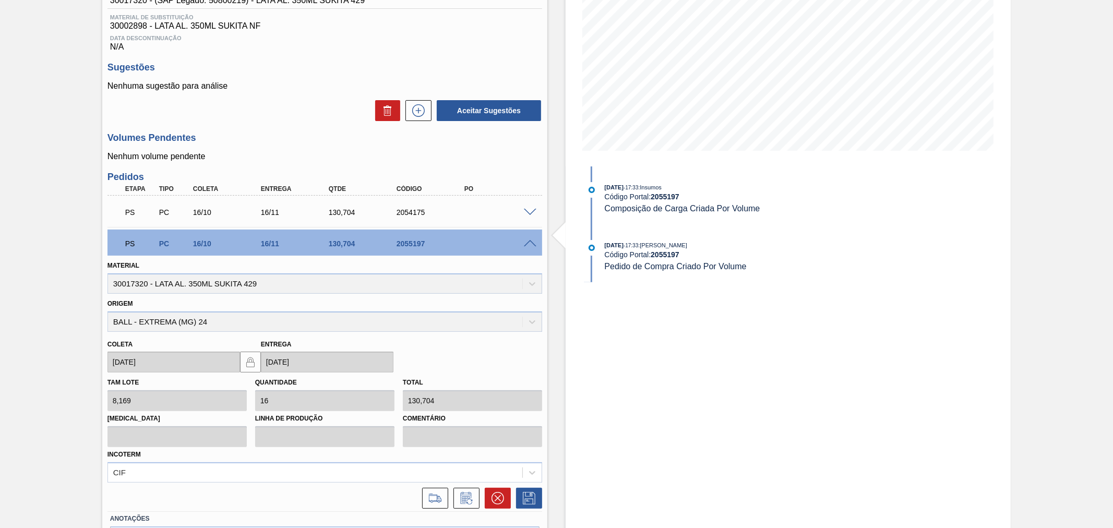
click at [522, 247] on div "PS PC 16/10 16/11 130,704 2055197" at bounding box center [321, 242] width 407 height 21
click at [528, 240] on span at bounding box center [530, 244] width 13 height 8
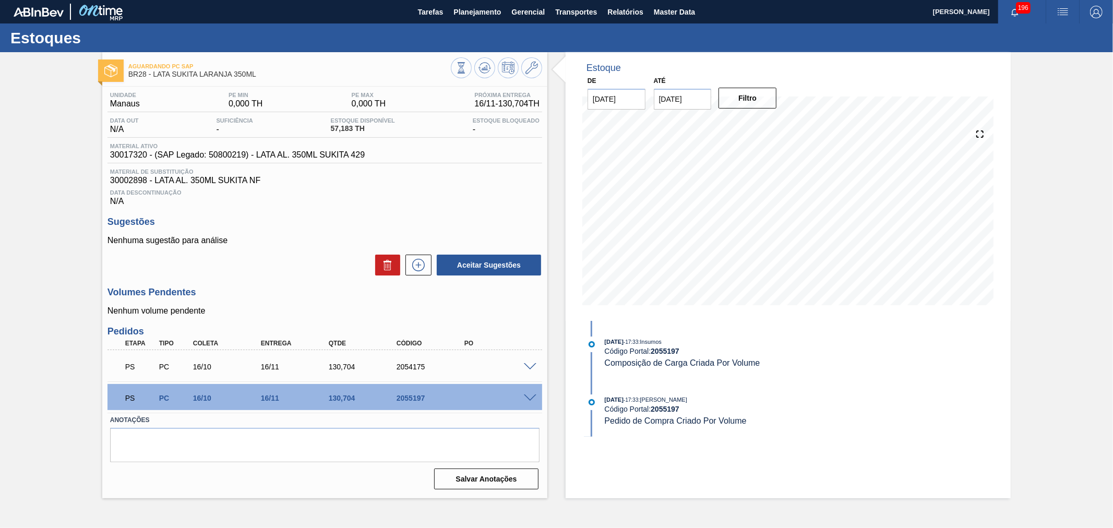
scroll to position [0, 0]
click at [534, 395] on span at bounding box center [530, 398] width 13 height 8
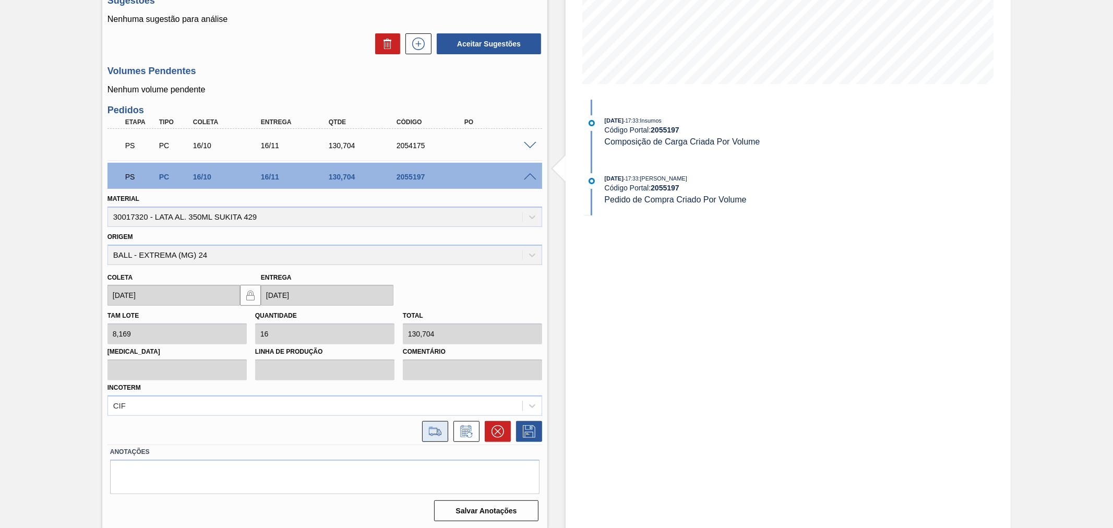
click at [439, 434] on icon at bounding box center [435, 431] width 17 height 13
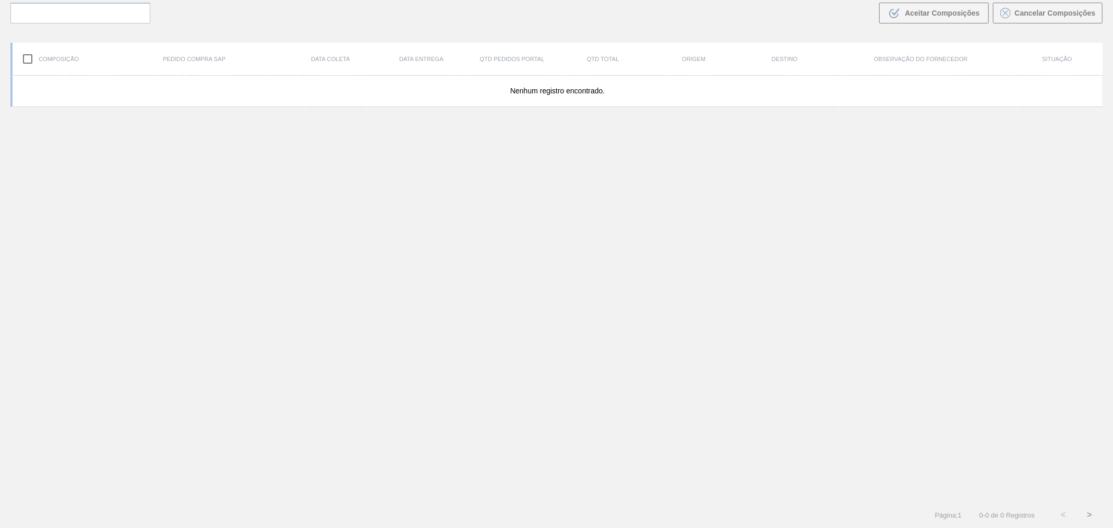
scroll to position [75, 0]
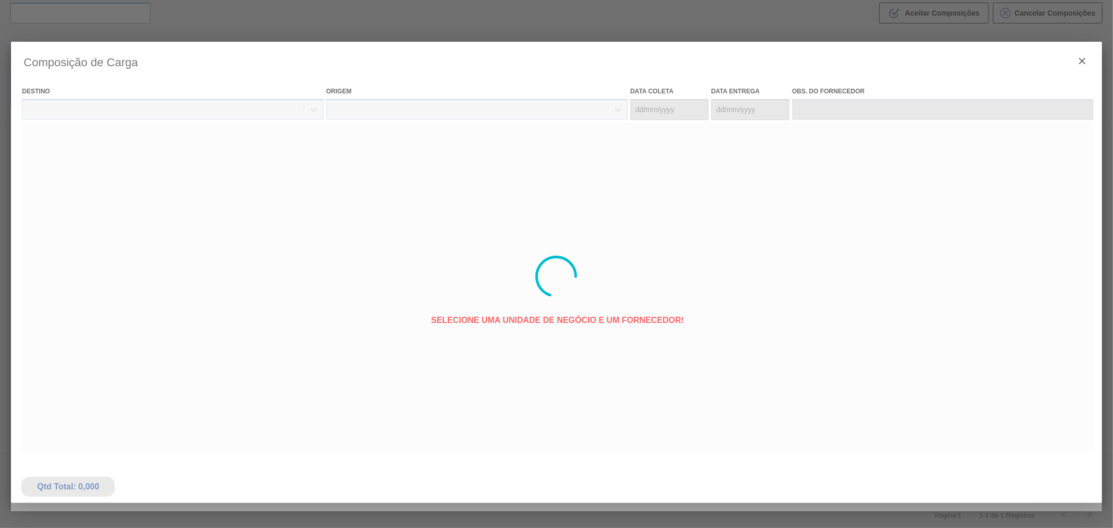
type coleta "[DATE]"
type Entrega "[DATE]"
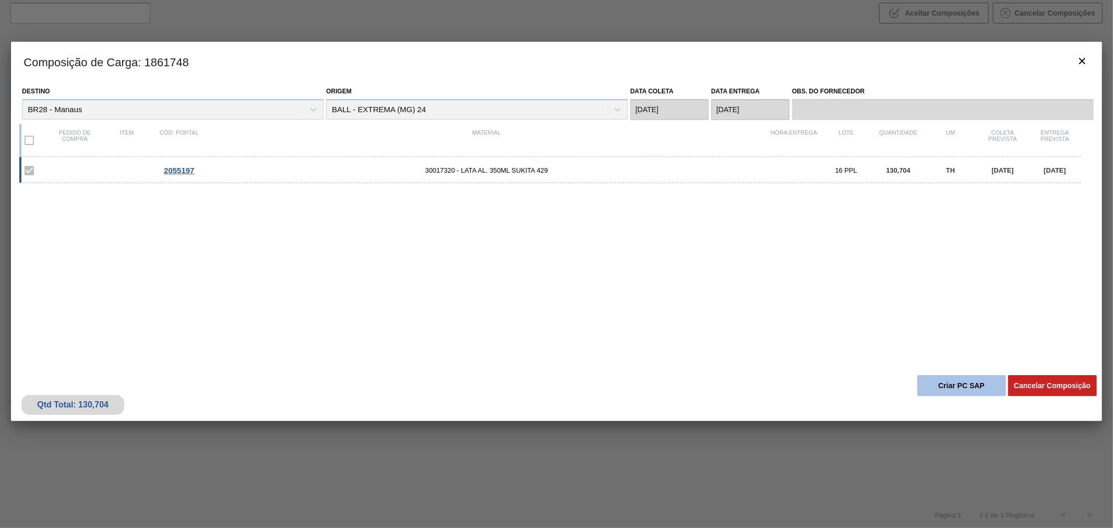
click at [937, 380] on button "Criar PC SAP" at bounding box center [961, 385] width 89 height 21
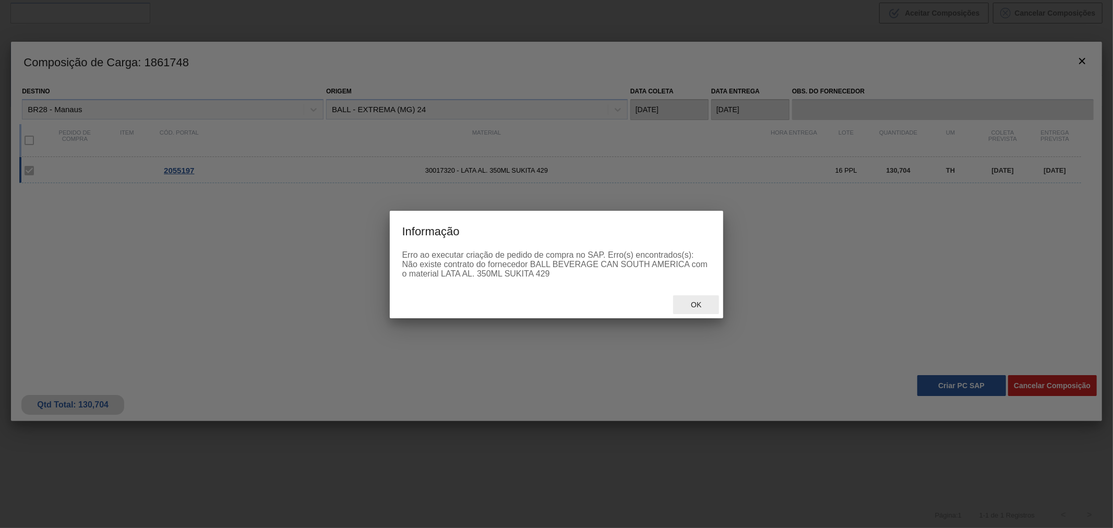
click at [701, 305] on span "Ok" at bounding box center [695, 305] width 27 height 8
